Goal: Task Accomplishment & Management: Complete application form

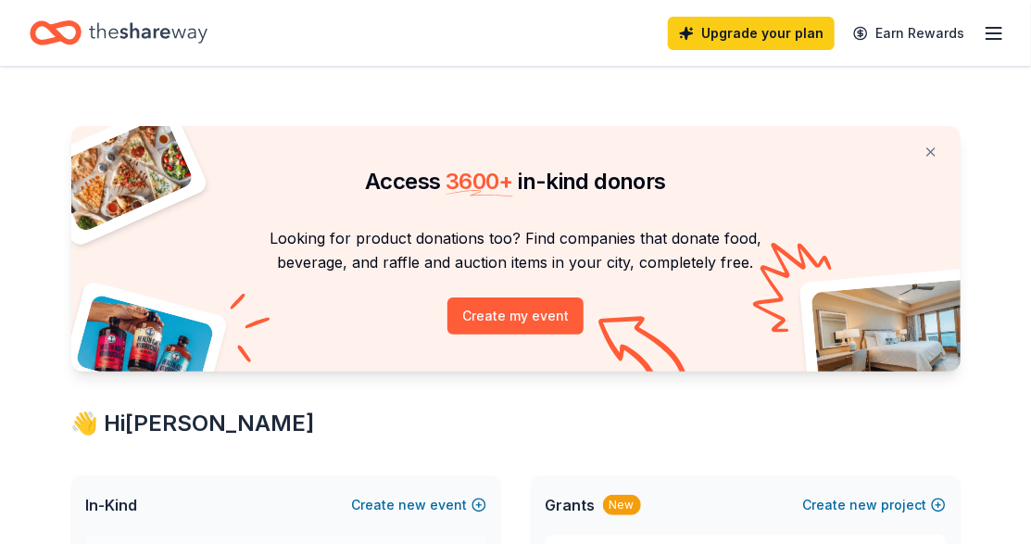
click at [1001, 35] on icon "button" at bounding box center [994, 33] width 22 height 22
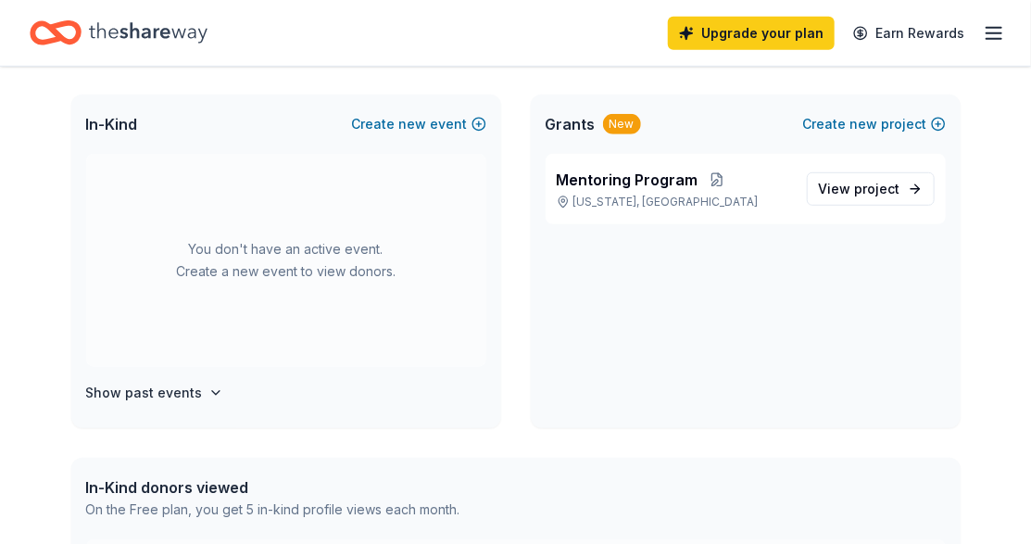
scroll to position [370, 0]
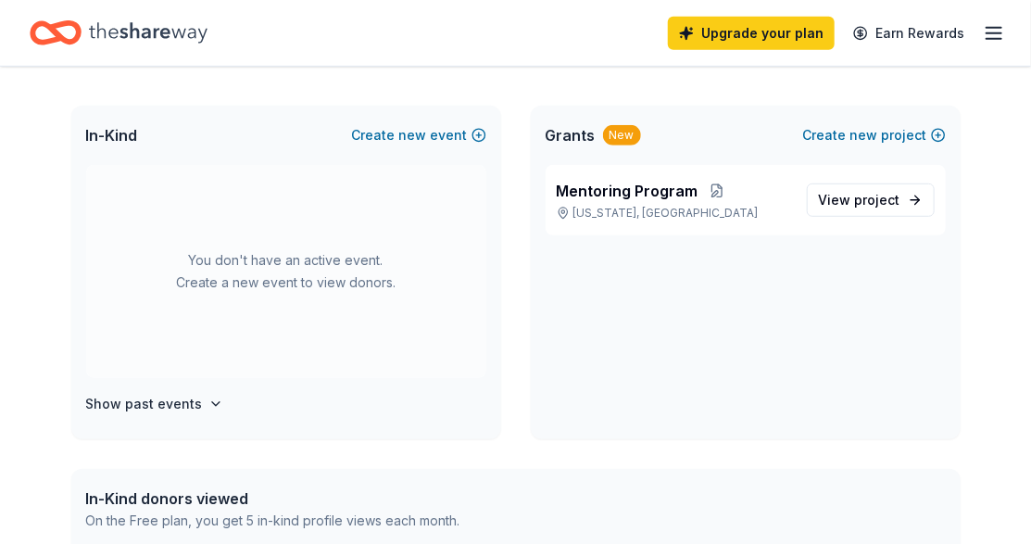
click at [998, 28] on line "button" at bounding box center [994, 28] width 15 height 0
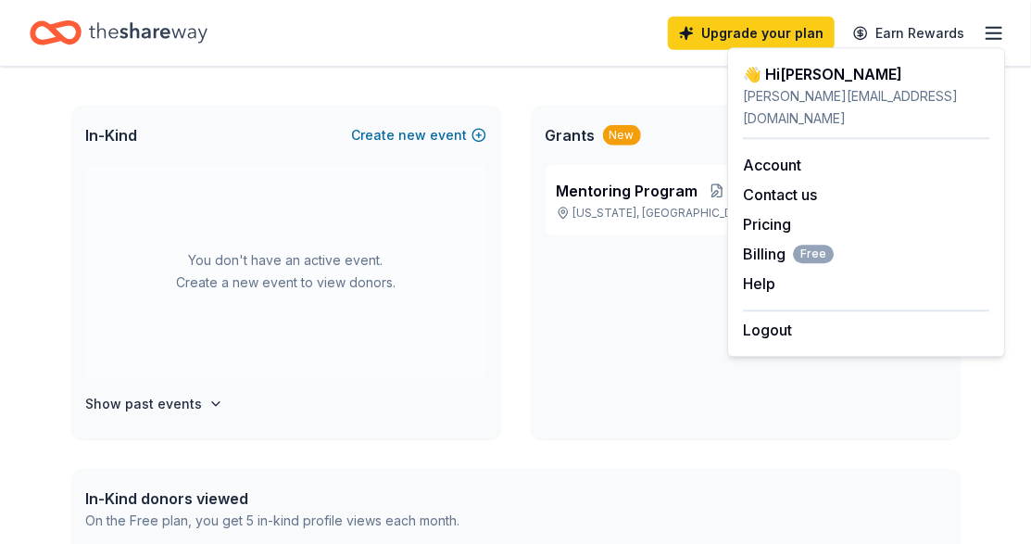
click at [31, 454] on div "Access 3600 + in-kind donors Looking for product donations too? Find companies …" at bounding box center [515, 361] width 1031 height 1328
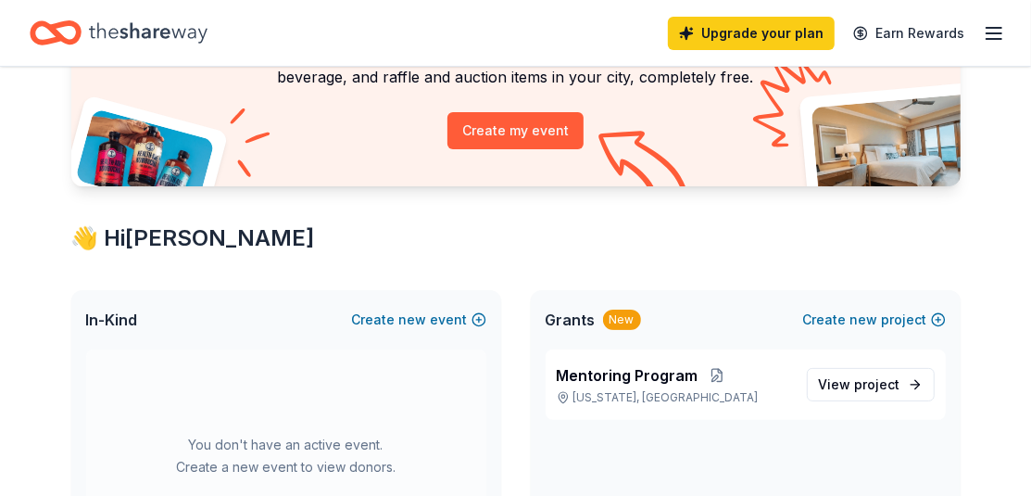
scroll to position [278, 0]
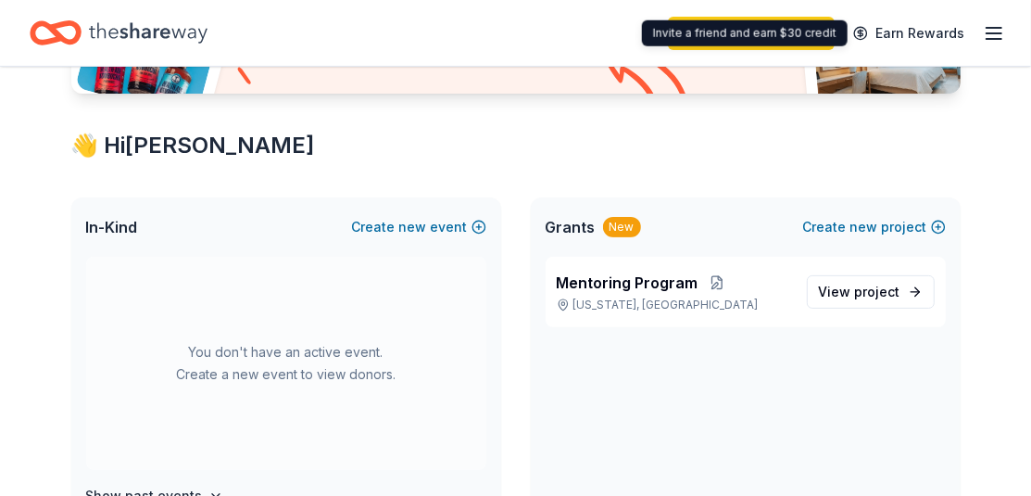
click at [996, 33] on line "button" at bounding box center [994, 33] width 15 height 0
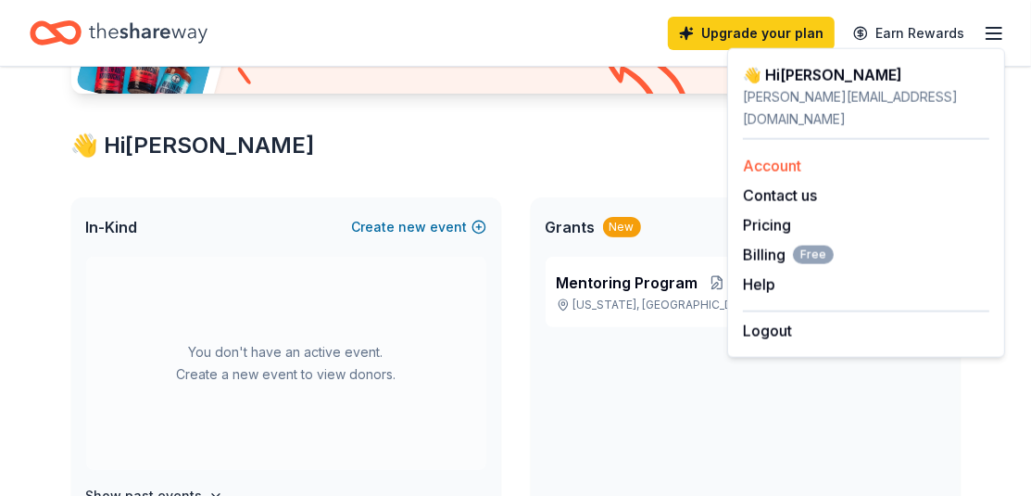
click at [787, 157] on link "Account" at bounding box center [772, 166] width 58 height 19
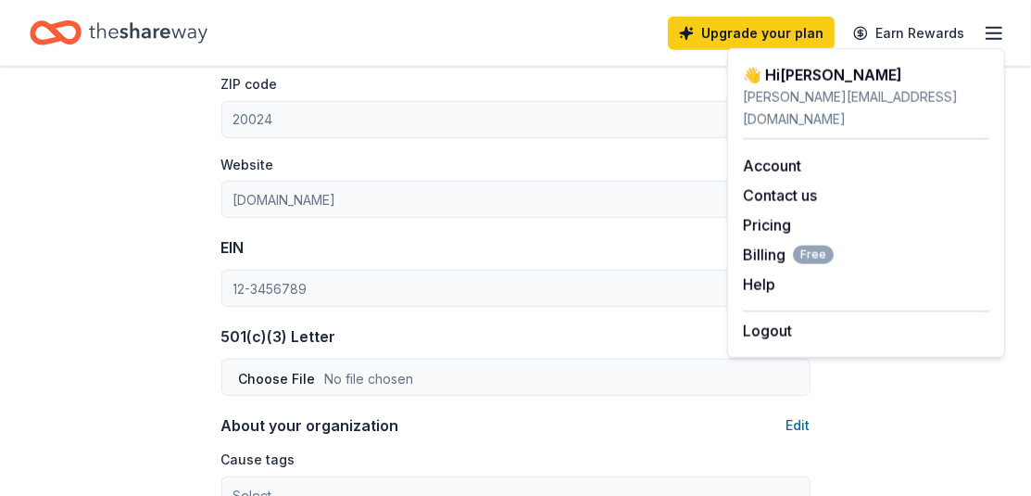
scroll to position [648, 0]
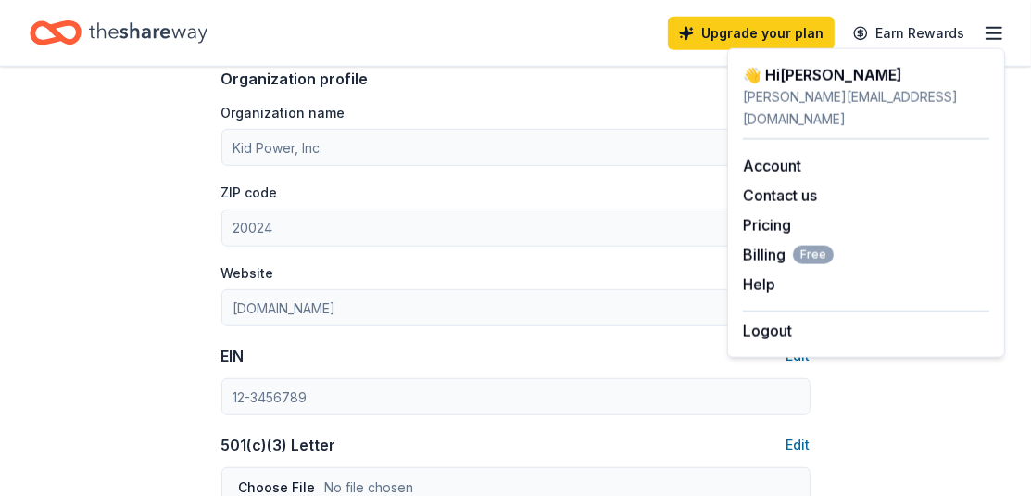
click at [61, 41] on icon "Home" at bounding box center [64, 32] width 29 height 19
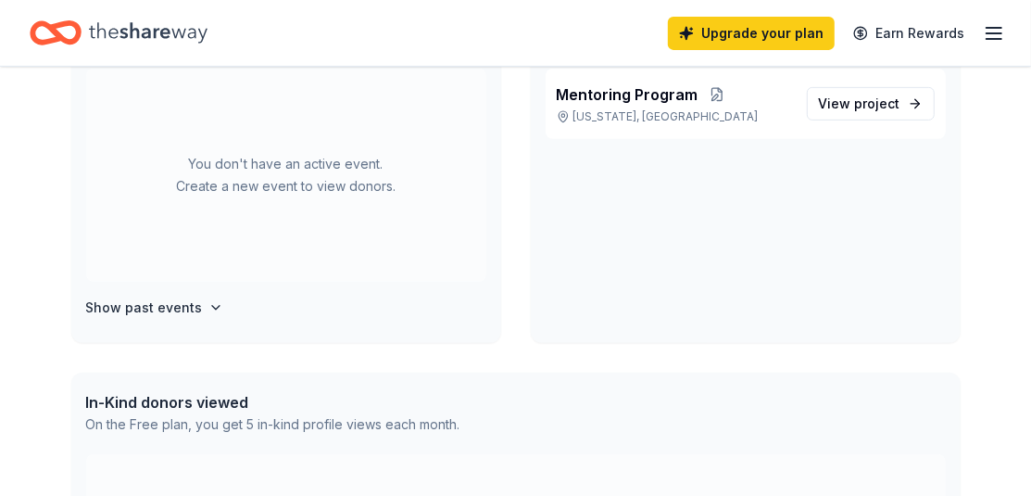
scroll to position [556, 0]
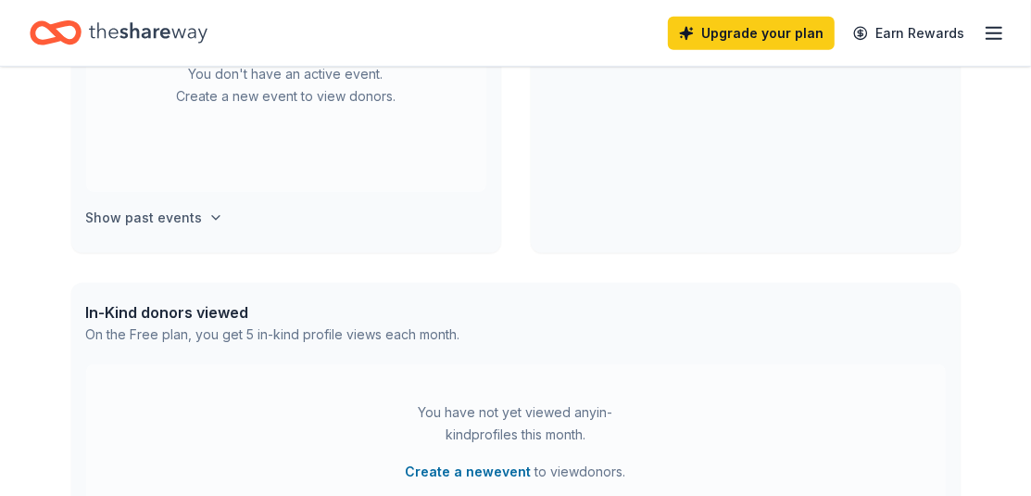
click at [208, 219] on icon "button" at bounding box center [215, 217] width 15 height 15
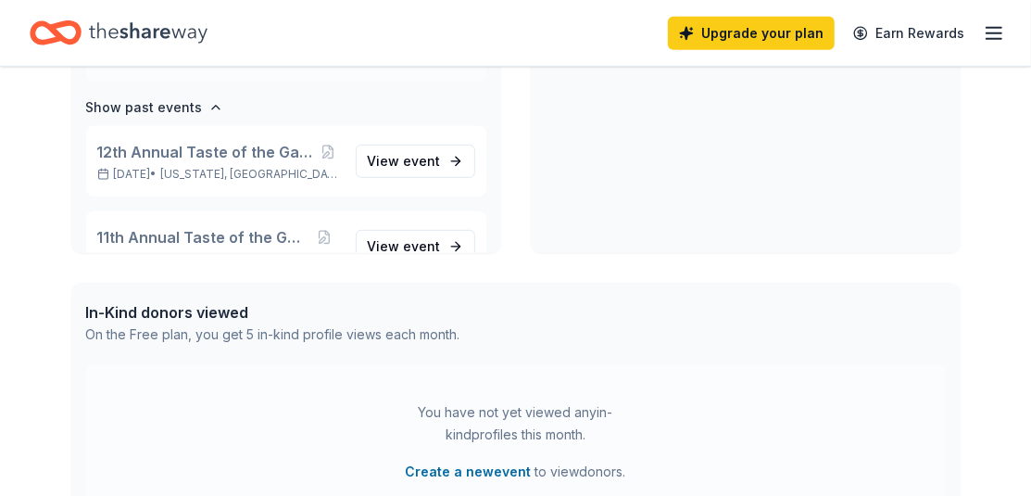
scroll to position [98, 0]
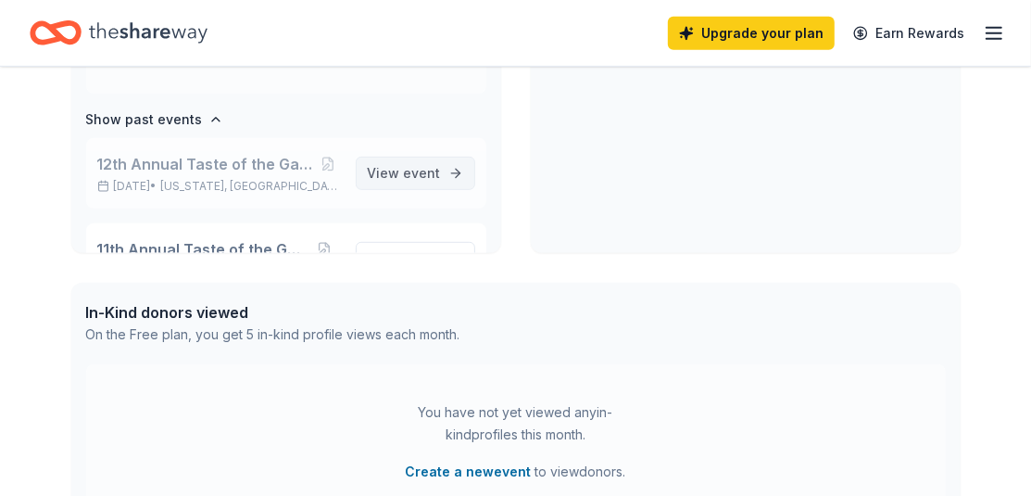
click at [404, 173] on span "event" at bounding box center [422, 173] width 37 height 16
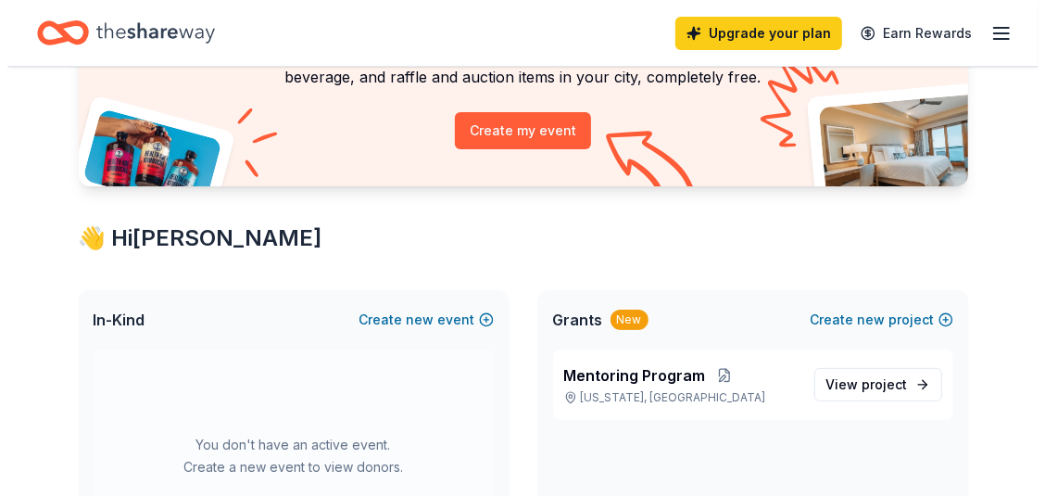
scroll to position [278, 0]
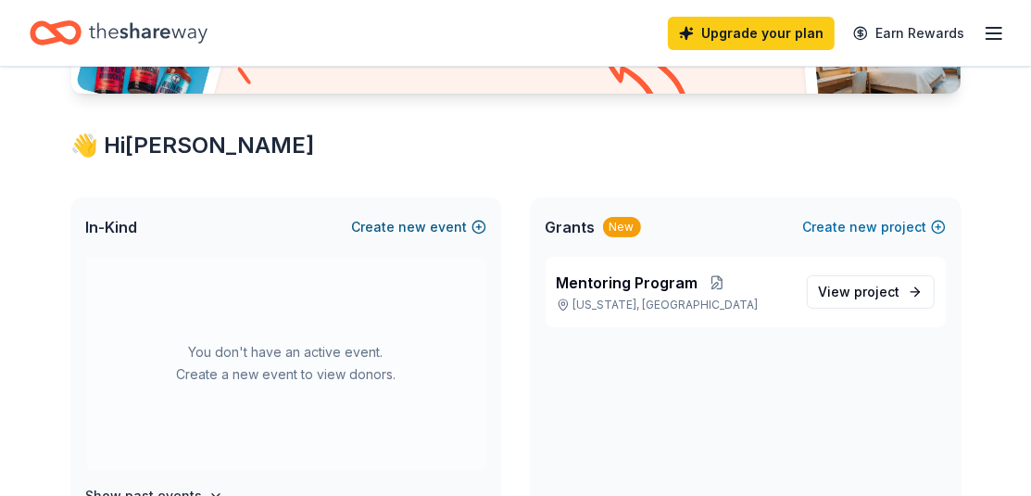
click at [368, 230] on button "Create new event" at bounding box center [419, 227] width 134 height 22
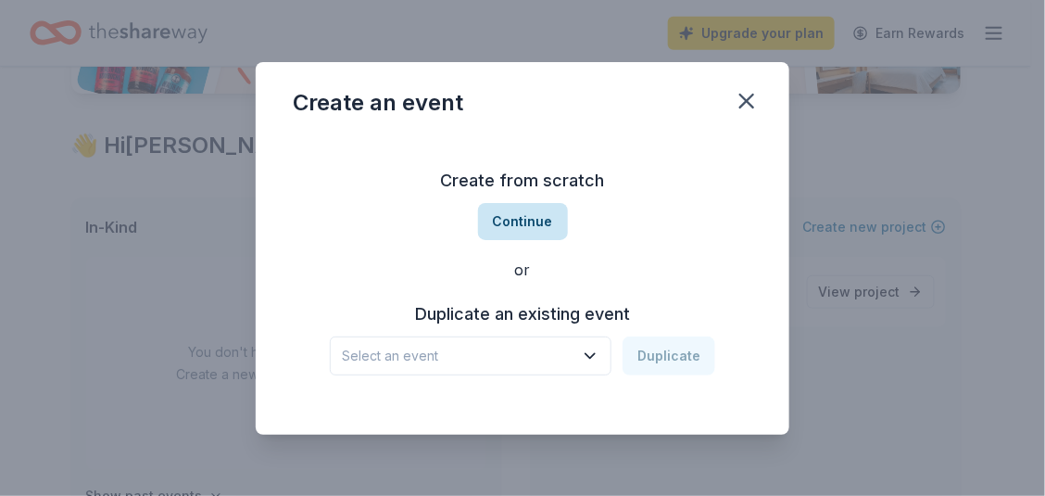
click at [526, 231] on button "Continue" at bounding box center [523, 221] width 90 height 37
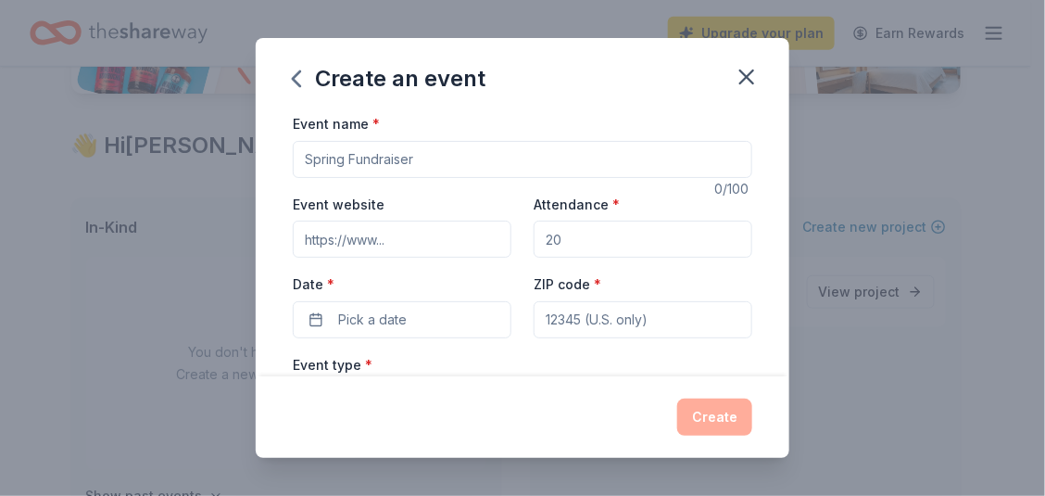
click at [391, 162] on input "Event name *" at bounding box center [523, 159] width 460 height 37
drag, startPoint x: 424, startPoint y: 159, endPoint x: 264, endPoint y: 158, distance: 160.3
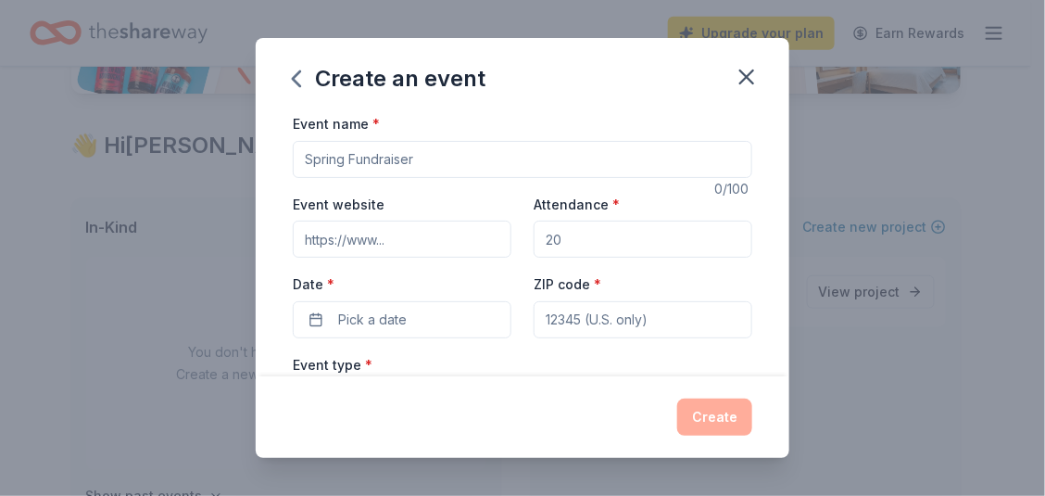
click at [264, 158] on div "Event name * 0 /100 Event website Attendance * Date * Pick a date ZIP code * Ev…" at bounding box center [523, 244] width 534 height 264
type input "B"
type input "Parent Engagement Nights"
drag, startPoint x: 368, startPoint y: 240, endPoint x: 435, endPoint y: 243, distance: 67.7
click at [435, 243] on input "Event website" at bounding box center [402, 238] width 219 height 37
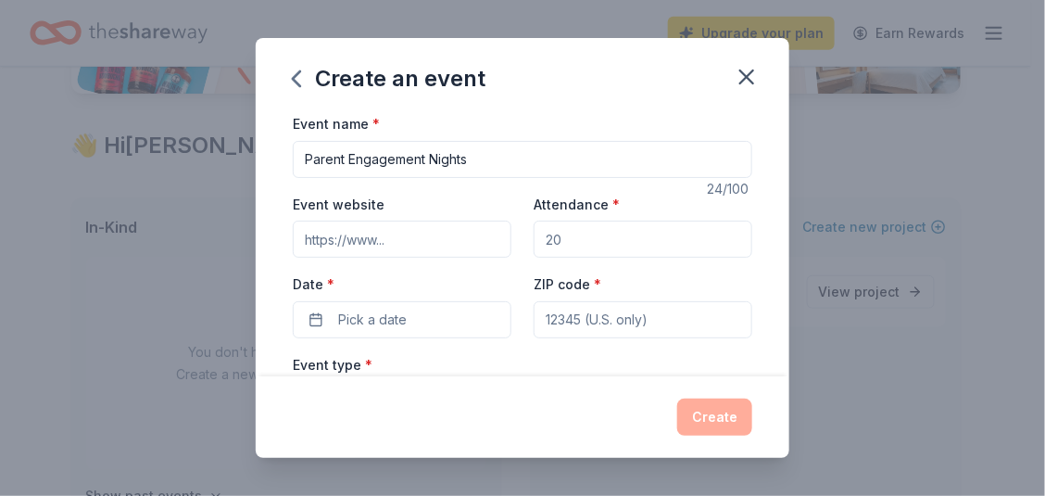
type input "[URL][DOMAIN_NAME]"
click at [277, 252] on div "Event name * Parent Engagement Nights 24 /100 Event website [URL][DOMAIN_NAME] …" at bounding box center [523, 244] width 534 height 264
click at [570, 239] on input "Attendance *" at bounding box center [643, 238] width 219 height 37
drag, startPoint x: 561, startPoint y: 246, endPoint x: 529, endPoint y: 247, distance: 32.5
click at [534, 247] on input "Attendance *" at bounding box center [643, 238] width 219 height 37
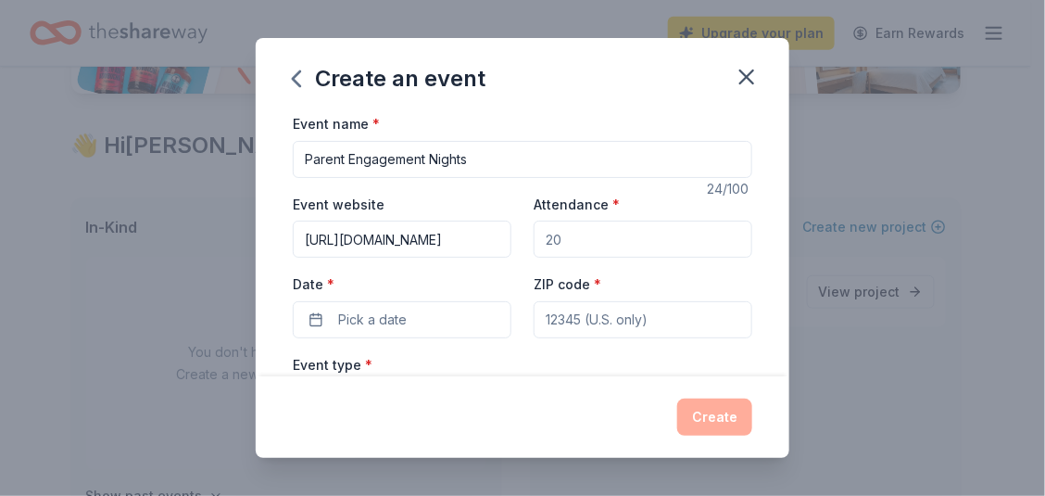
drag, startPoint x: 536, startPoint y: 243, endPoint x: 557, endPoint y: 241, distance: 20.5
click at [557, 241] on input "Attendance *" at bounding box center [643, 238] width 219 height 37
type input "80"
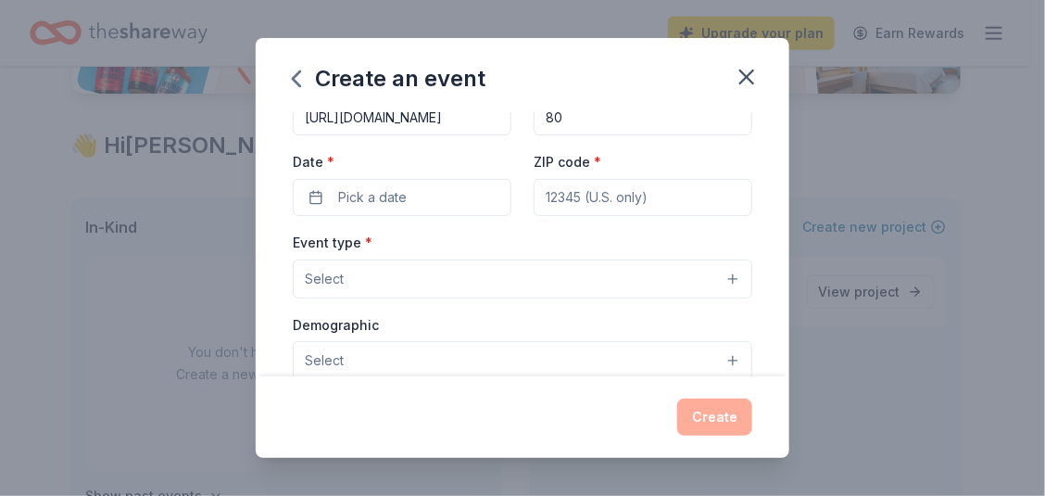
scroll to position [126, 0]
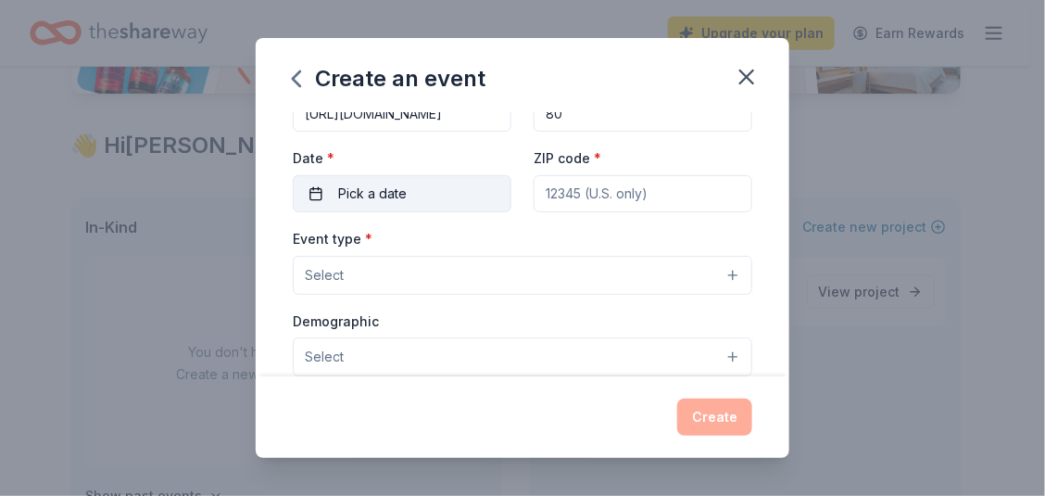
click at [382, 197] on span "Pick a date" at bounding box center [372, 194] width 69 height 22
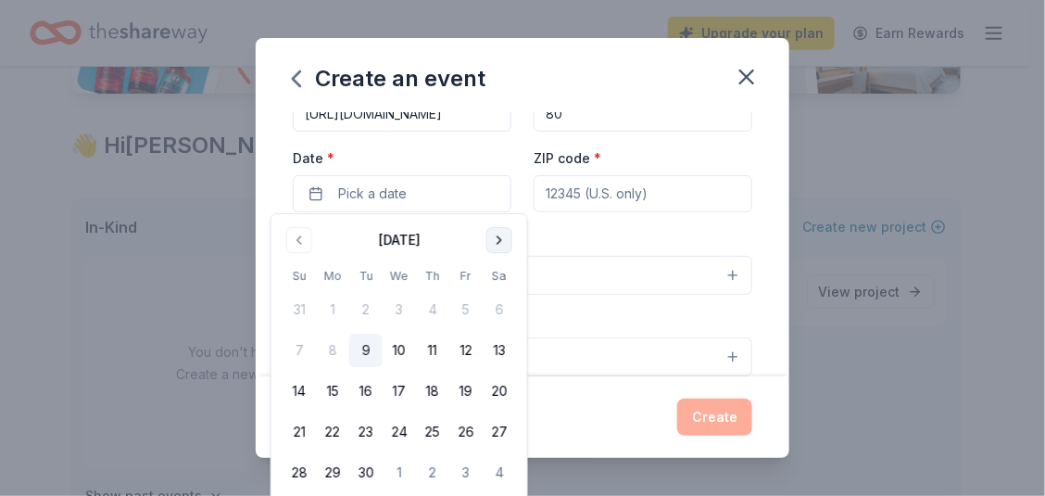
click at [500, 243] on button "Go to next month" at bounding box center [499, 240] width 26 height 26
click at [474, 349] on button "7" at bounding box center [465, 350] width 33 height 33
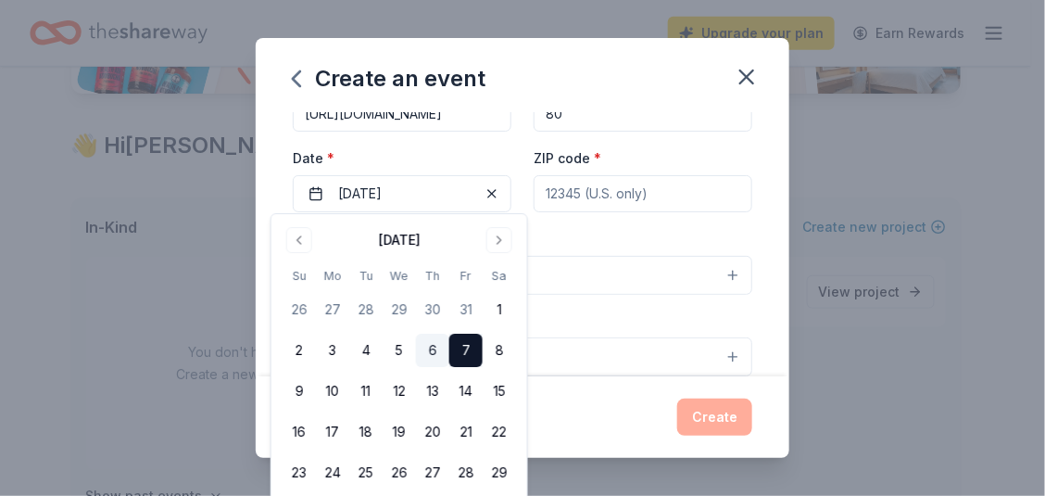
click at [439, 353] on button "6" at bounding box center [432, 350] width 33 height 33
click at [432, 354] on button "6" at bounding box center [432, 350] width 33 height 33
click at [615, 199] on input "ZIP code *" at bounding box center [643, 193] width 219 height 37
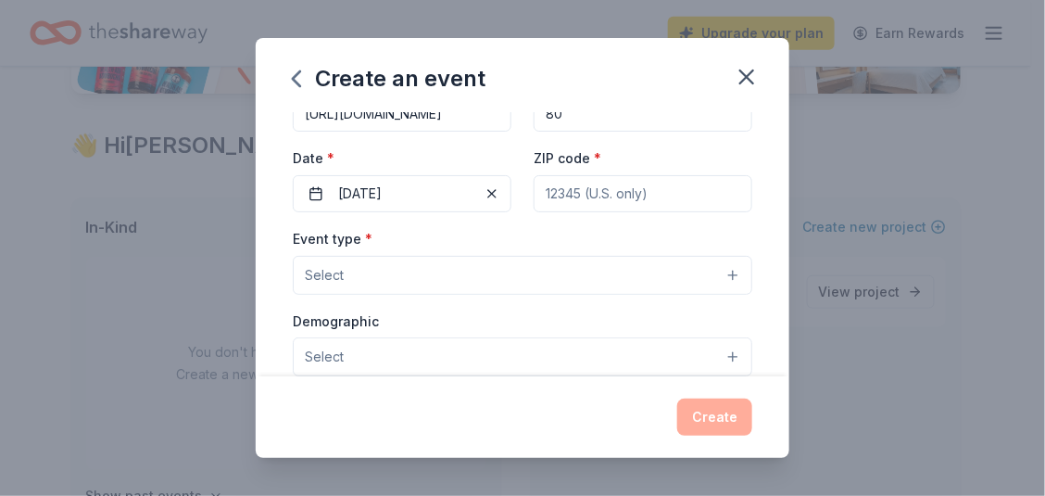
type input "20024"
type input "[STREET_ADDRESS]"
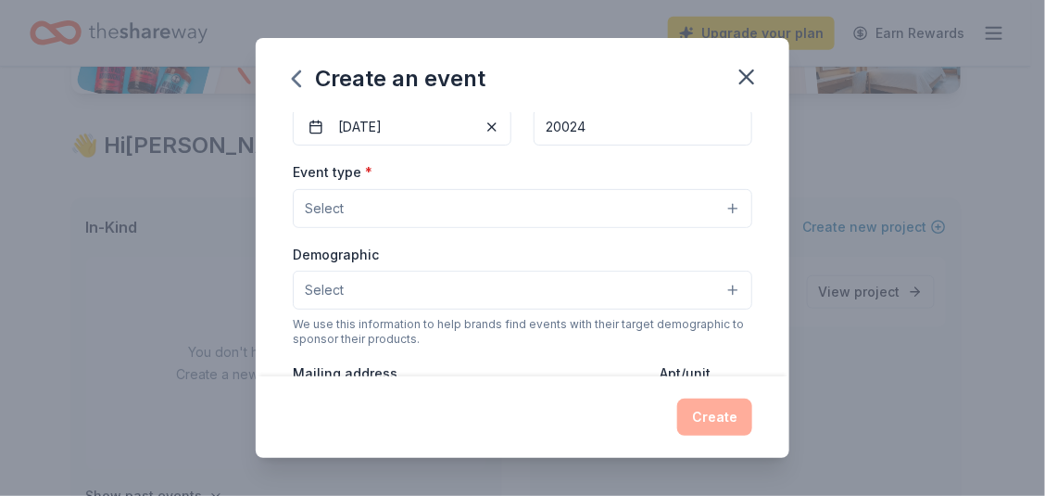
click at [715, 205] on button "Select" at bounding box center [523, 208] width 460 height 39
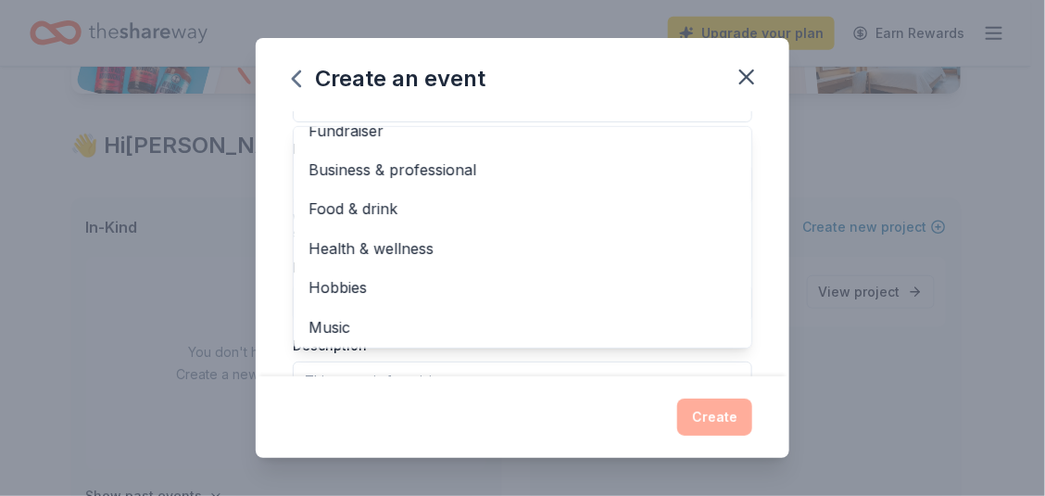
scroll to position [0, 0]
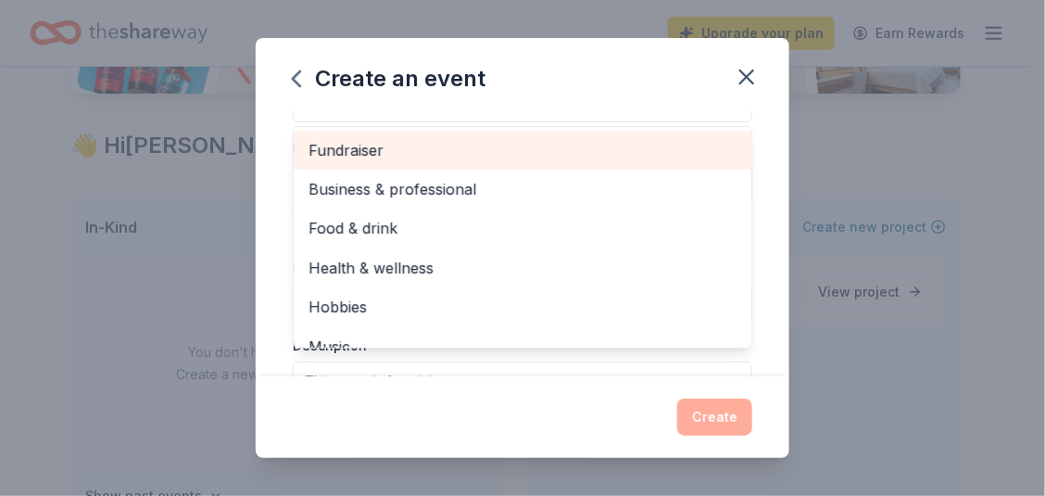
click at [347, 154] on span "Fundraiser" at bounding box center [523, 150] width 428 height 24
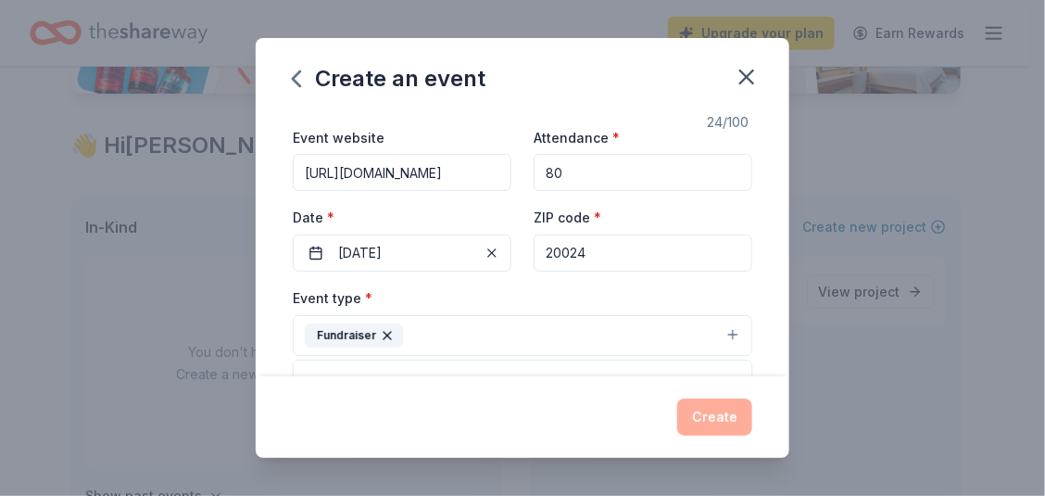
scroll to position [160, 0]
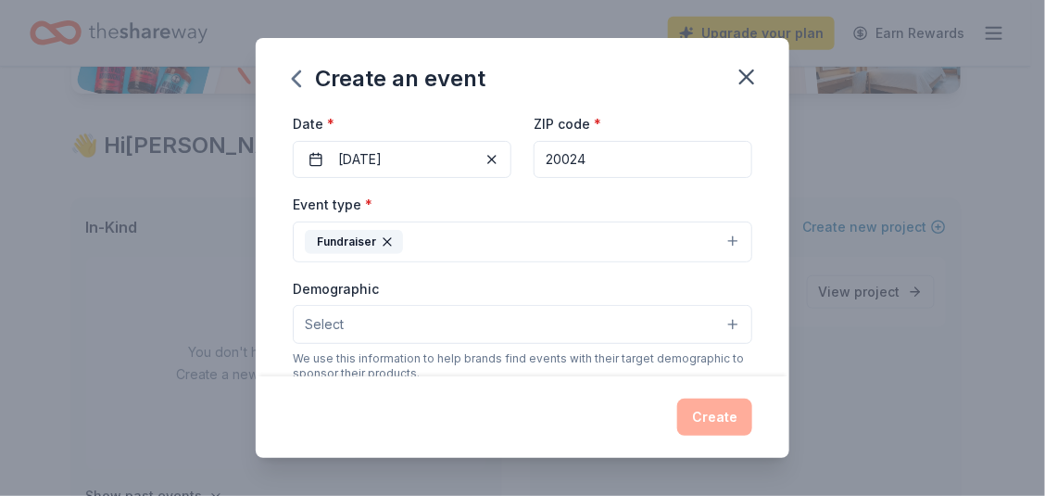
click at [721, 235] on button "Fundraiser" at bounding box center [523, 241] width 460 height 41
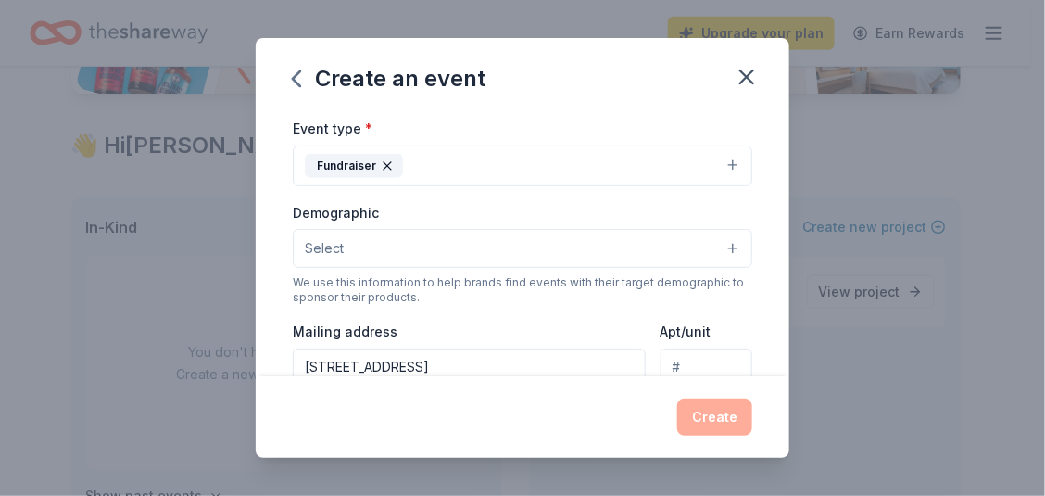
click at [720, 163] on button "Fundraiser" at bounding box center [523, 165] width 460 height 41
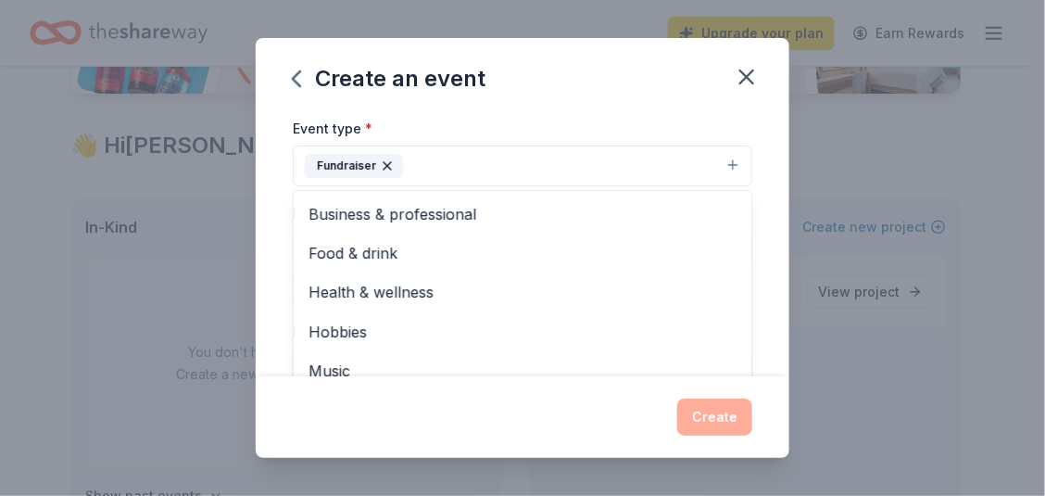
scroll to position [21, 0]
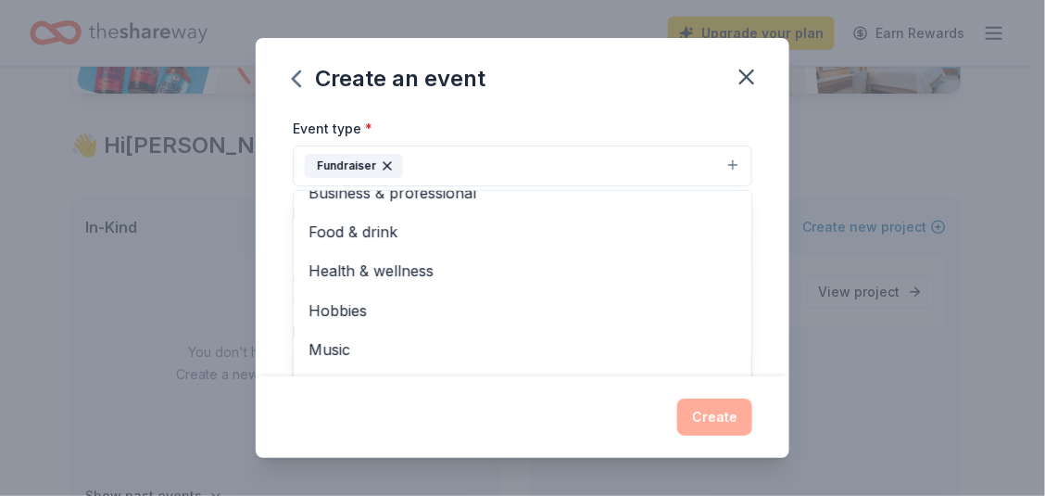
click at [759, 247] on div "Event name * Parent Engagement Nights 24 /100 Event website [URL][DOMAIN_NAME] …" at bounding box center [523, 244] width 534 height 264
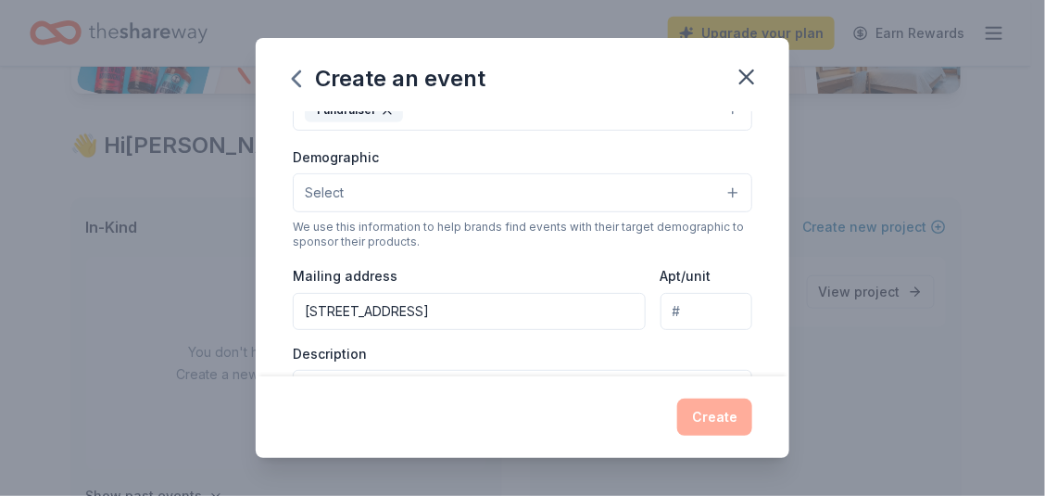
scroll to position [296, 0]
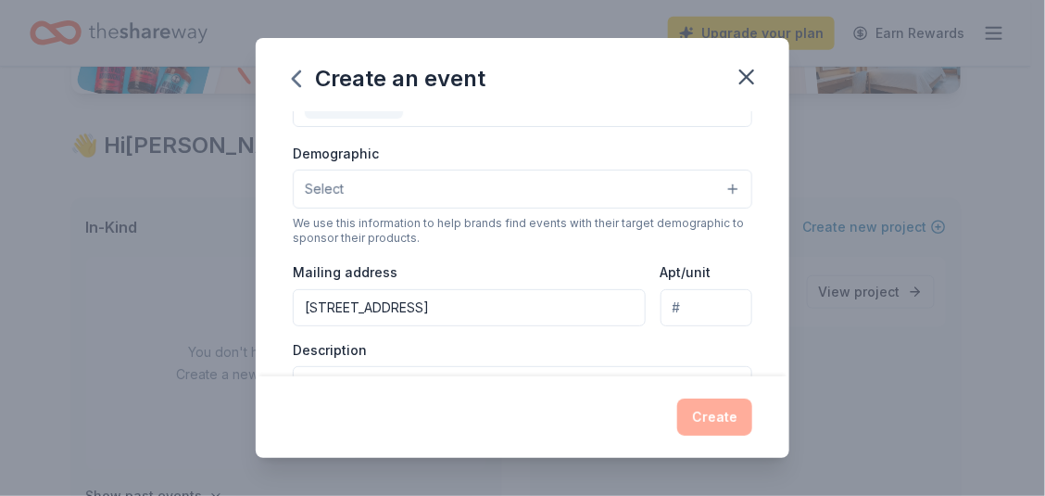
click at [716, 184] on button "Select" at bounding box center [523, 189] width 460 height 39
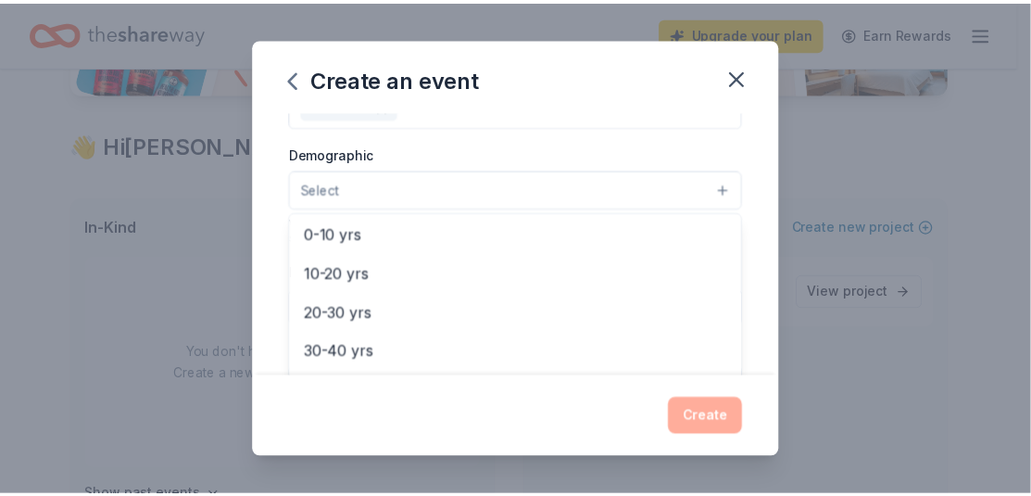
scroll to position [0, 0]
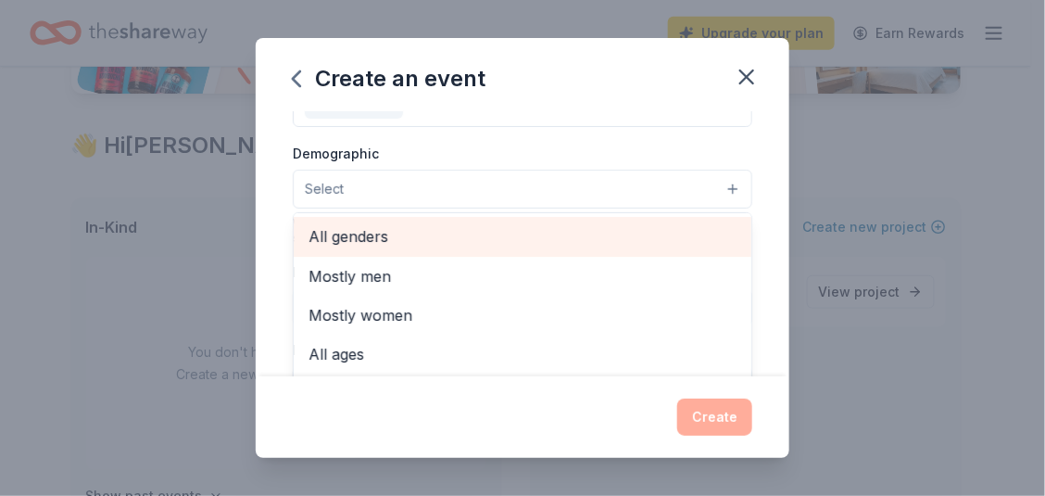
click at [541, 236] on span "All genders" at bounding box center [523, 236] width 428 height 24
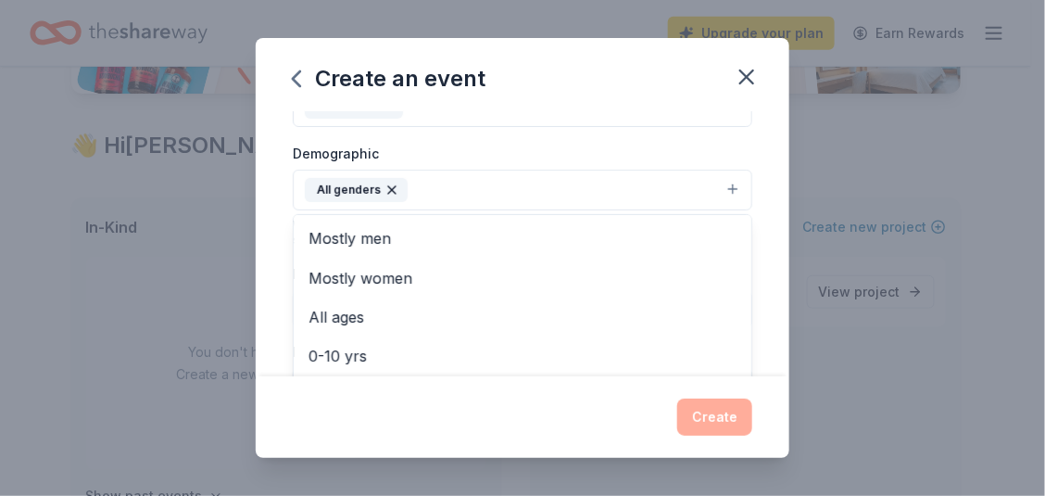
click at [769, 176] on div "Event name * Parent Engagement Nights 24 /100 Event website [URL][DOMAIN_NAME] …" at bounding box center [523, 244] width 534 height 264
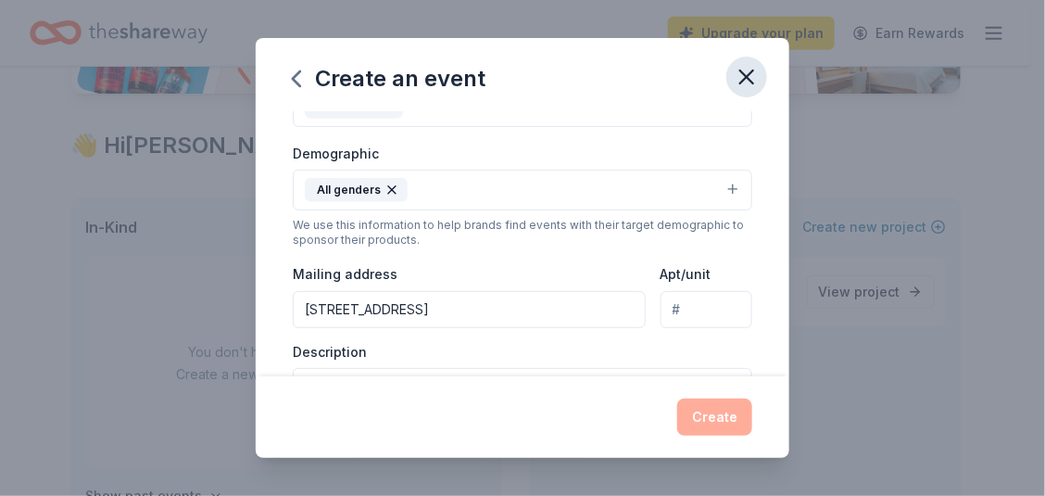
click at [749, 82] on icon "button" at bounding box center [747, 77] width 26 height 26
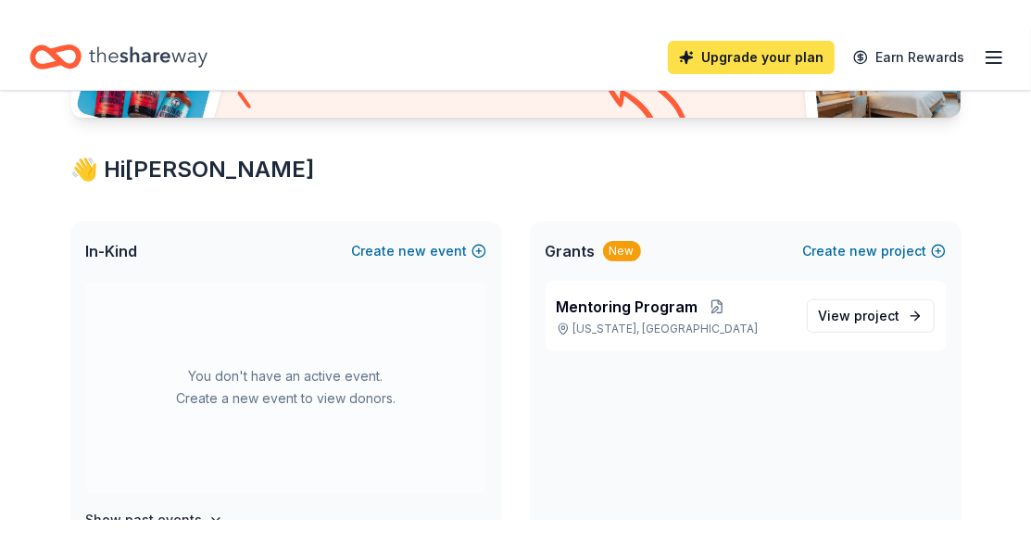
scroll to position [278, 0]
